Goal: Register for event/course

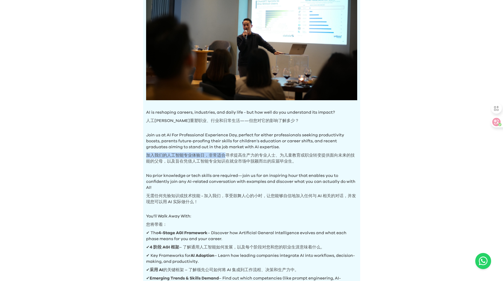
drag, startPoint x: 146, startPoint y: 153, endPoint x: 220, endPoint y: 150, distance: 74.6
click at [220, 150] on p "Join us at AI For Professional Experience Day, perfect for either professionals…" at bounding box center [251, 146] width 211 height 41
click at [260, 158] on font "加入我们的人工智能专业体验日，非常适合寻求提高生产力的专业人士、为儿童教育或职业转变提供面向未来的技能的父母，以及旨在凭借人工智能专业知识在就业市场中脱颖而出…" at bounding box center [251, 158] width 211 height 12
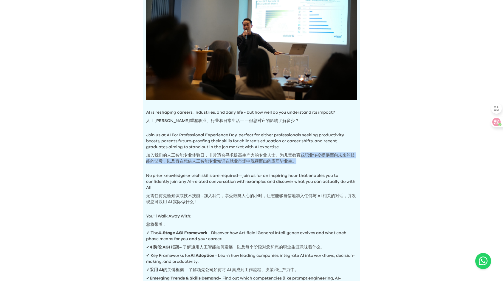
drag, startPoint x: 295, startPoint y: 150, endPoint x: 411, endPoint y: 158, distance: 116.4
click at [411, 158] on div "AI Experience Day AI 体验日 AI is reshaping careers, industries, and daily life - …" at bounding box center [251, 205] width 503 height 597
click at [410, 159] on div "AI Experience Day AI 体验日 AI is reshaping careers, industries, and daily life - …" at bounding box center [251, 205] width 503 height 597
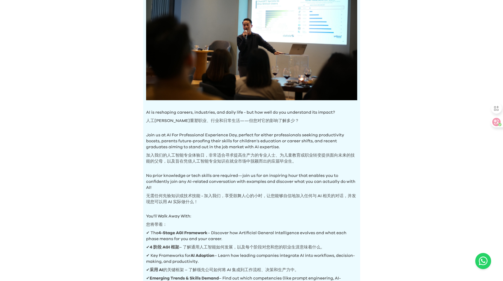
click at [400, 160] on div "AI Experience Day AI 体验日 AI is reshaping careers, industries, and daily life - …" at bounding box center [251, 205] width 503 height 597
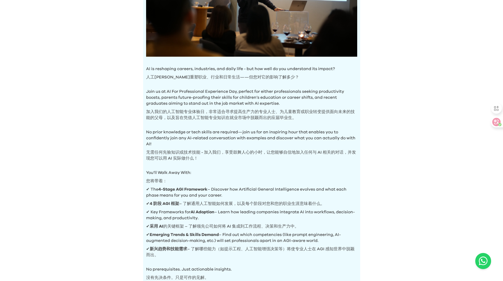
scroll to position [168, 0]
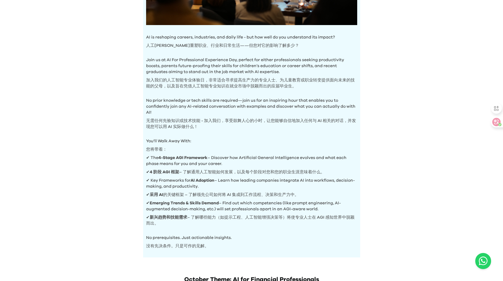
drag, startPoint x: 181, startPoint y: 89, endPoint x: 256, endPoint y: 88, distance: 75.1
click at [256, 88] on font "加入我们的人工智能专业体验日，非常适合寻求提高生产力的专业人士、为儿童教育或职业转变提供面向未来的技能的父母，以及旨在凭借人工智能专业知识在就业市场中脱颖而出…" at bounding box center [251, 83] width 211 height 12
click at [401, 102] on div "AI Experience Day AI 体验日 AI is reshaping careers, industries, and daily life - …" at bounding box center [251, 130] width 503 height 597
drag, startPoint x: 147, startPoint y: 98, endPoint x: 233, endPoint y: 101, distance: 85.2
click at [233, 101] on p "No prior knowledge or tech skills are required—join us for an inspiring hour th…" at bounding box center [251, 111] width 211 height 41
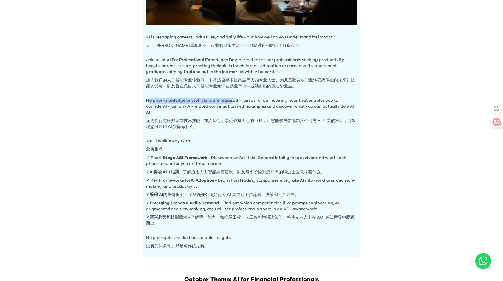
click at [233, 101] on p "No prior knowledge or tech skills are required—join us for an inspiring hour th…" at bounding box center [251, 111] width 211 height 41
drag, startPoint x: 147, startPoint y: 97, endPoint x: 207, endPoint y: 99, distance: 59.6
click at [207, 99] on p "No prior knowledge or tech skills are required—join us for an inspiring hour th…" at bounding box center [251, 111] width 211 height 41
click at [171, 104] on p "No prior knowledge or tech skills are required—join us for an inspiring hour th…" at bounding box center [251, 111] width 211 height 41
click at [159, 100] on p "No prior knowledge or tech skills are required—join us for an inspiring hour th…" at bounding box center [251, 111] width 211 height 41
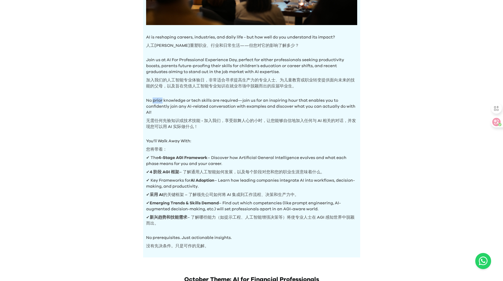
click at [159, 100] on p "No prior knowledge or tech skills are required—join us for an inspiring hour th…" at bounding box center [251, 111] width 211 height 41
click at [218, 130] on p "No prior knowledge or tech skills are required—join us for an inspiring hour th…" at bounding box center [251, 111] width 211 height 41
drag, startPoint x: 161, startPoint y: 117, endPoint x: 191, endPoint y: 114, distance: 30.5
click at [194, 116] on p "No prior knowledge or tech skills are required—join us for an inspiring hour th…" at bounding box center [251, 111] width 211 height 41
click at [162, 101] on p "No prior knowledge or tech skills are required—join us for an inspiring hour th…" at bounding box center [251, 111] width 211 height 41
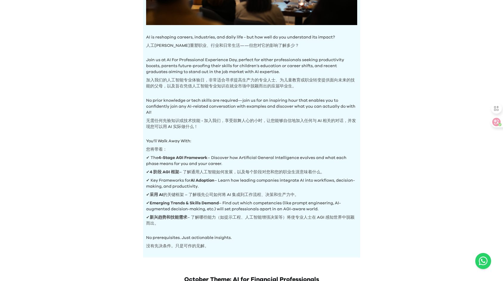
click at [161, 101] on p "No prior knowledge or tech skills are required—join us for an inspiring hour th…" at bounding box center [251, 111] width 211 height 41
click at [161, 100] on p "No prior knowledge or tech skills are required—join us for an inspiring hour th…" at bounding box center [251, 111] width 211 height 41
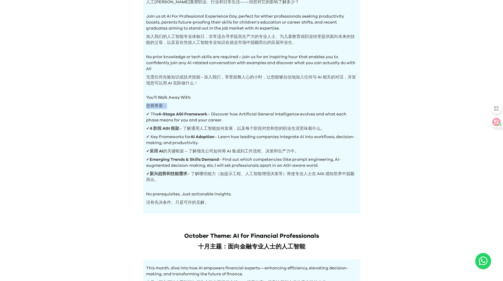
drag, startPoint x: 142, startPoint y: 101, endPoint x: 266, endPoint y: 102, distance: 123.9
click at [266, 102] on div "AI Experience Day AI 体验日 AI is reshaping careers, industries, and daily life - …" at bounding box center [251, 11] width 229 height 405
click at [228, 126] on font "✔ 4 阶段 AGI 框架 – 了解通用人工智能如何发展，以及每个阶段对您和您的职业生涯意味着什么。" at bounding box center [235, 128] width 178 height 4
drag, startPoint x: 145, startPoint y: 117, endPoint x: 366, endPoint y: 133, distance: 221.6
click at [366, 133] on div "AI Experience Day AI 体验日 AI is reshaping careers, industries, and daily life - …" at bounding box center [251, 86] width 503 height 597
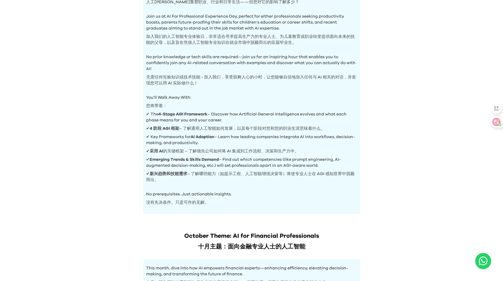
click at [348, 187] on p "No prerequisites. Just actionable insights. 没有先决条件。只是可作的见解。" at bounding box center [251, 196] width 211 height 23
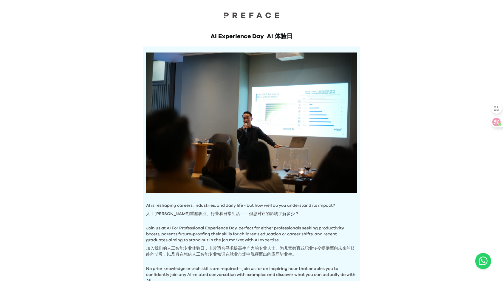
scroll to position [0, 0]
drag, startPoint x: 209, startPoint y: 32, endPoint x: 388, endPoint y: 38, distance: 179.4
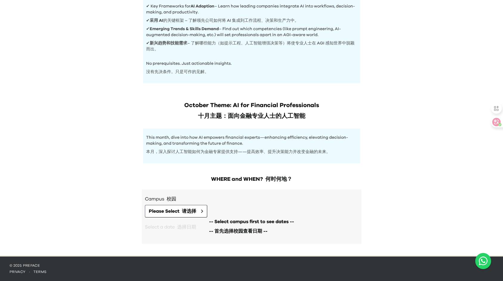
scroll to position [342, 0]
drag, startPoint x: 215, startPoint y: 178, endPoint x: 385, endPoint y: 179, distance: 169.8
click at [178, 209] on span "Please Select 请选择" at bounding box center [172, 210] width 47 height 7
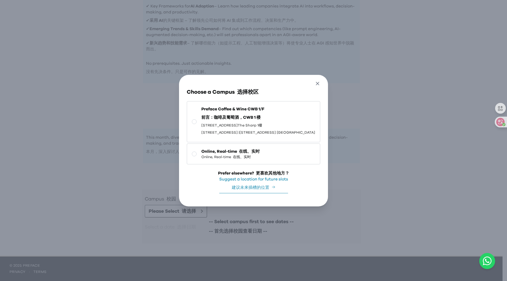
click at [321, 80] on icon "button" at bounding box center [318, 83] width 6 height 6
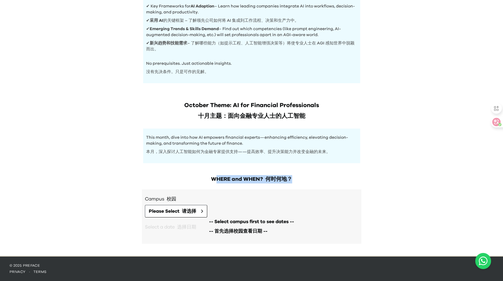
scroll to position [341, 0]
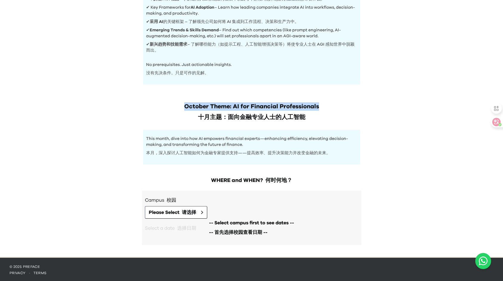
drag, startPoint x: 161, startPoint y: 103, endPoint x: 356, endPoint y: 109, distance: 194.9
click at [356, 109] on h1 "October Theme: AI for Financial Professionals 十月主题：面向金融专业人士的人工智能" at bounding box center [251, 112] width 217 height 21
drag, startPoint x: 180, startPoint y: 108, endPoint x: 312, endPoint y: 124, distance: 132.7
click at [312, 124] on div "October Theme: AI for Financial Professionals 十月主题：面向金融专业人士的人工智能 This month, di…" at bounding box center [251, 127] width 229 height 74
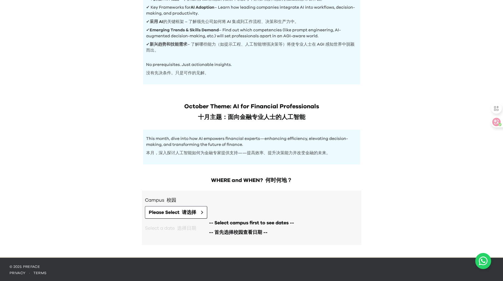
click at [312, 124] on div "October Theme: AI for Financial Professionals 十月主题：面向金融专业人士的人工智能 This month, di…" at bounding box center [251, 127] width 229 height 74
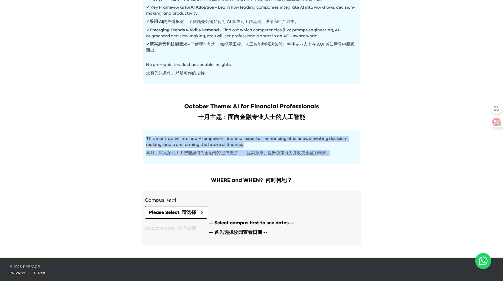
drag, startPoint x: 144, startPoint y: 138, endPoint x: 335, endPoint y: 154, distance: 190.7
click at [335, 154] on div "This month, dive into how AI empowers financial experts—enhancing efficiency, e…" at bounding box center [251, 147] width 217 height 35
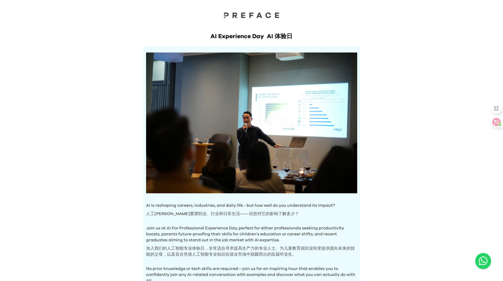
scroll to position [0, 0]
